Goal: Information Seeking & Learning: Find specific fact

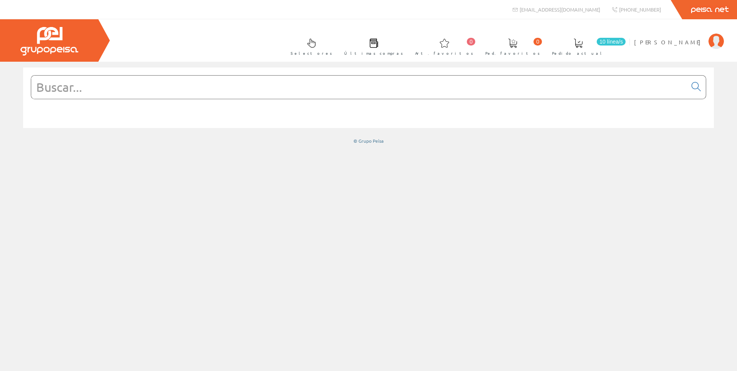
click at [331, 94] on input "text" at bounding box center [358, 87] width 655 height 23
paste input "M9F11206"
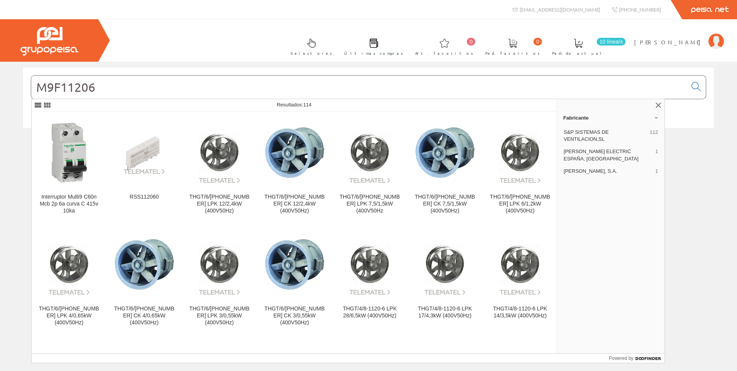
type input "M9F11206"
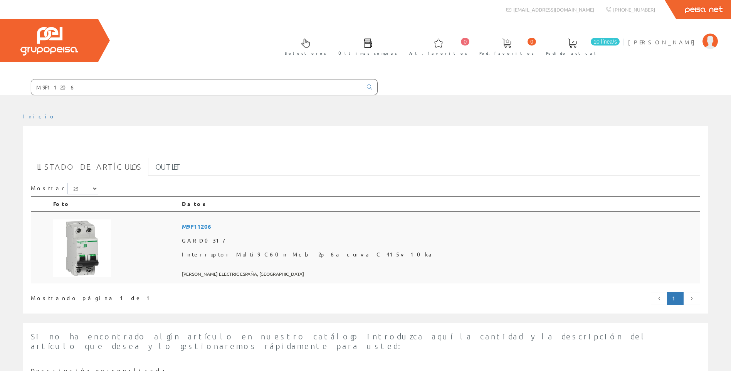
click at [179, 243] on td at bounding box center [114, 247] width 129 height 72
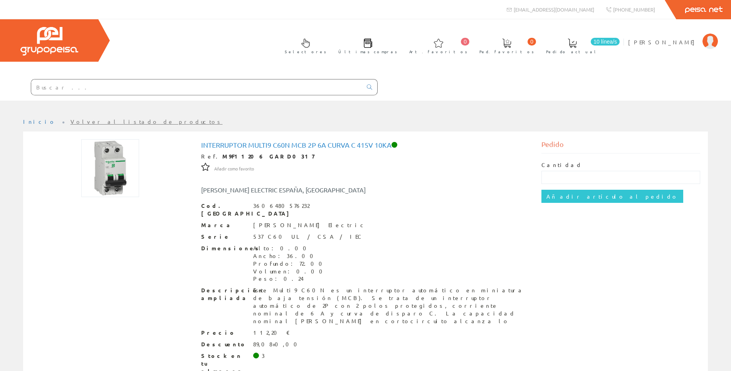
click at [192, 86] on input "text" at bounding box center [196, 86] width 331 height 15
paste input "LC1E0910M7"
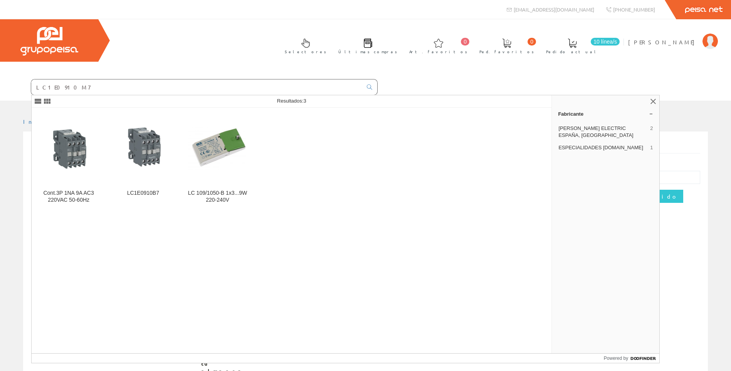
type input "LC1E0910M7"
